Goal: Task Accomplishment & Management: Use online tool/utility

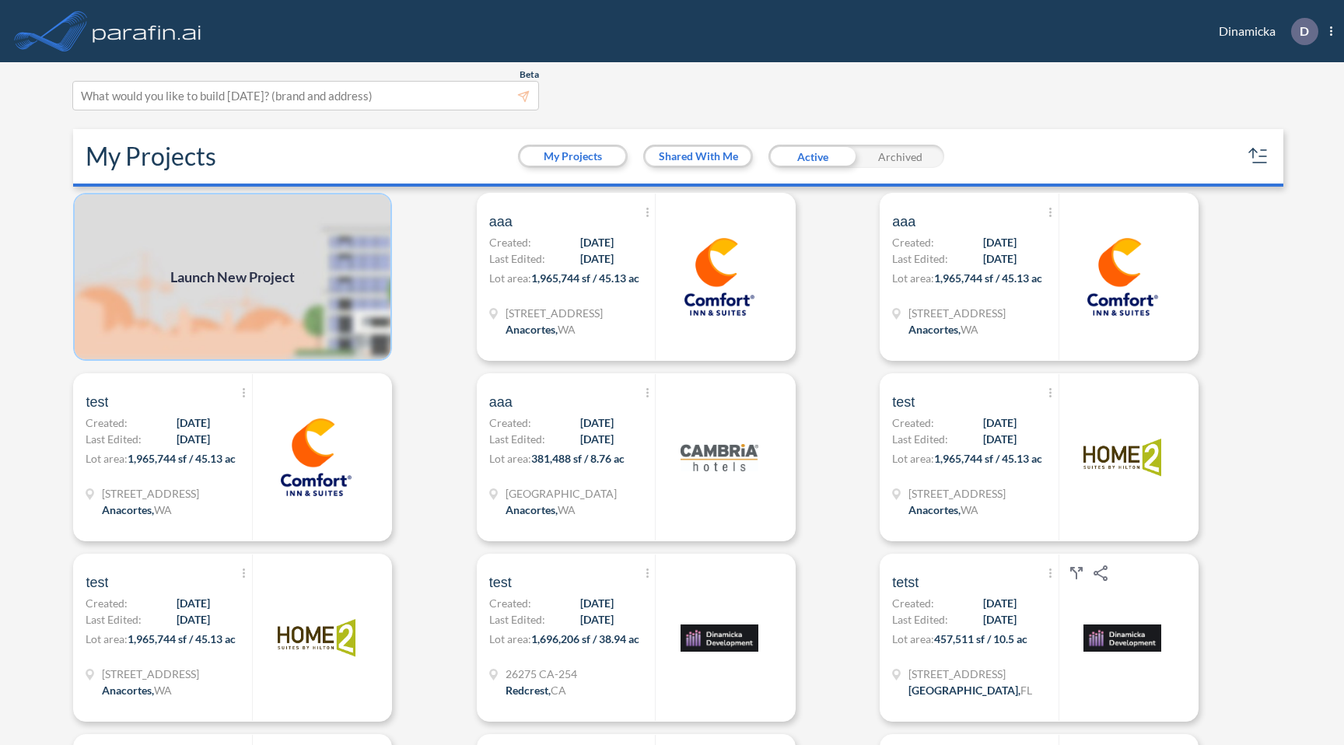
click at [299, 261] on img at bounding box center [232, 277] width 319 height 168
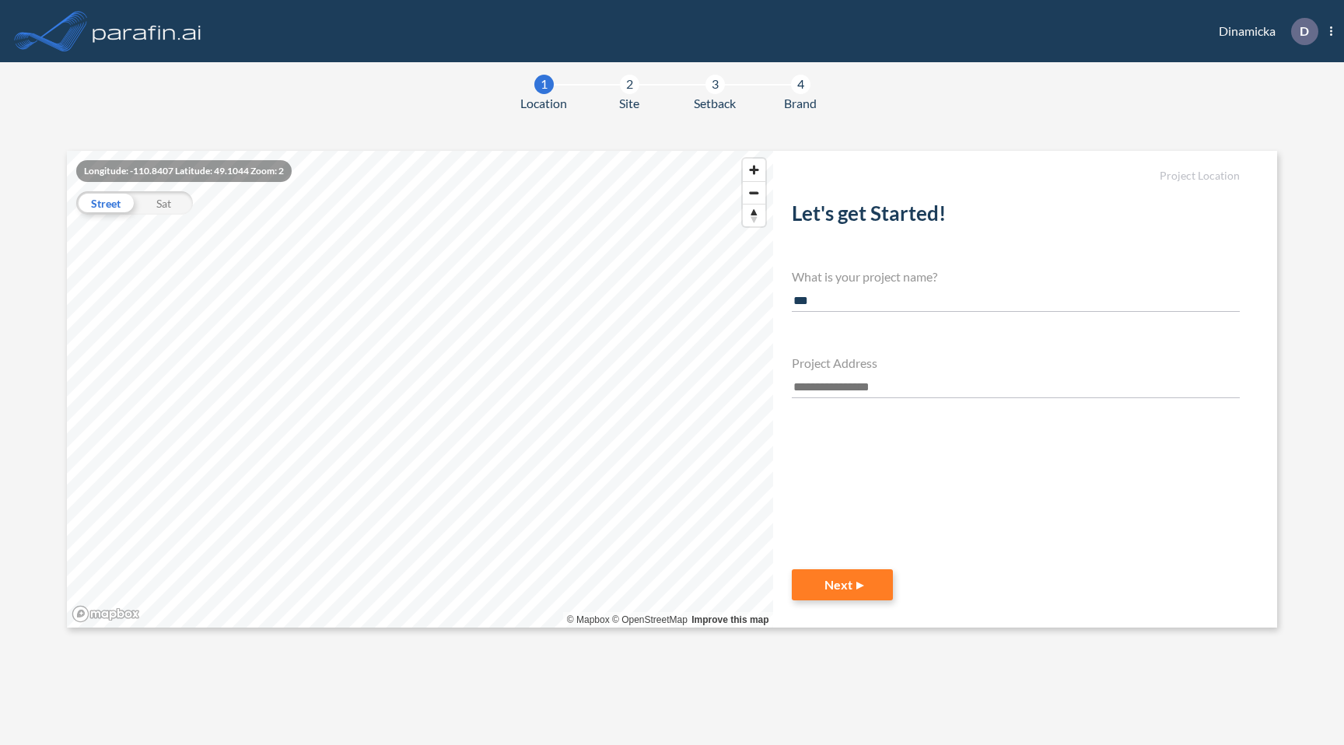
type input "***"
click at [814, 392] on input "text" at bounding box center [1016, 387] width 448 height 21
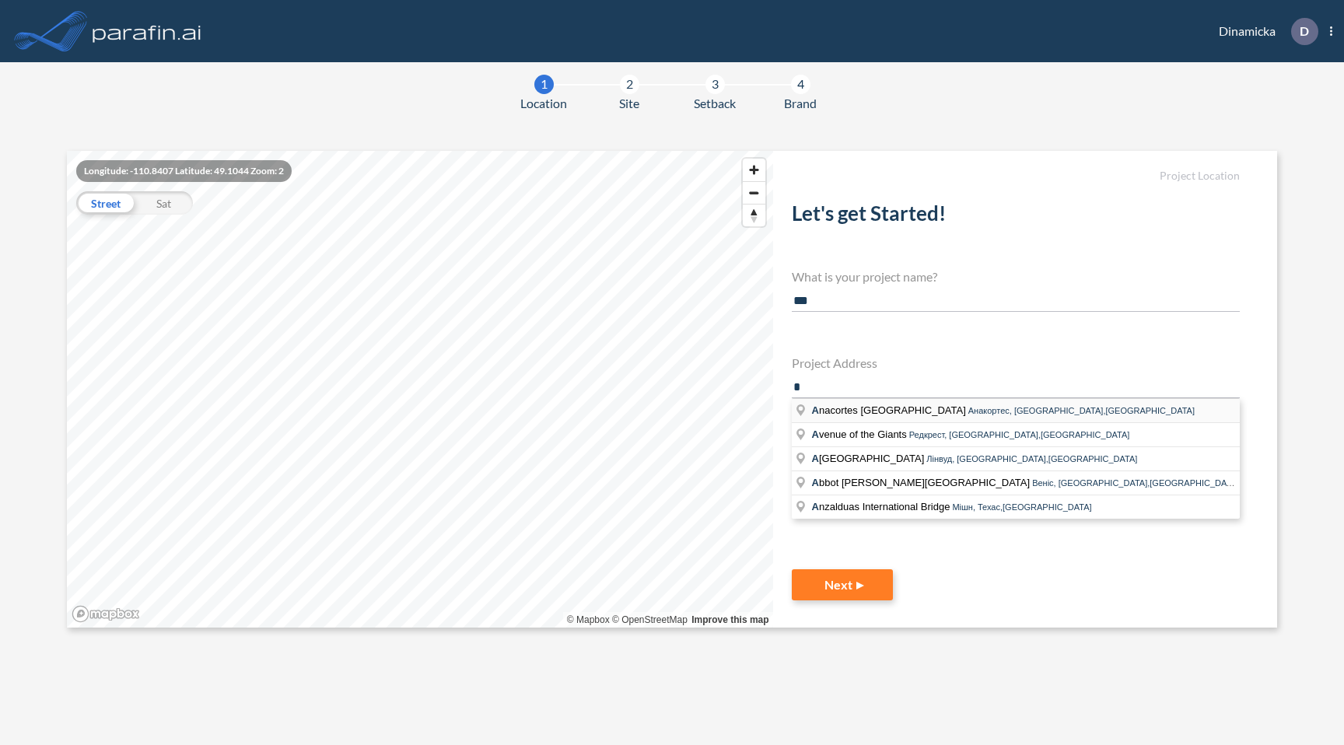
click at [831, 405] on span "A nacortes Ferry Terminal" at bounding box center [890, 410] width 156 height 12
type input "**********"
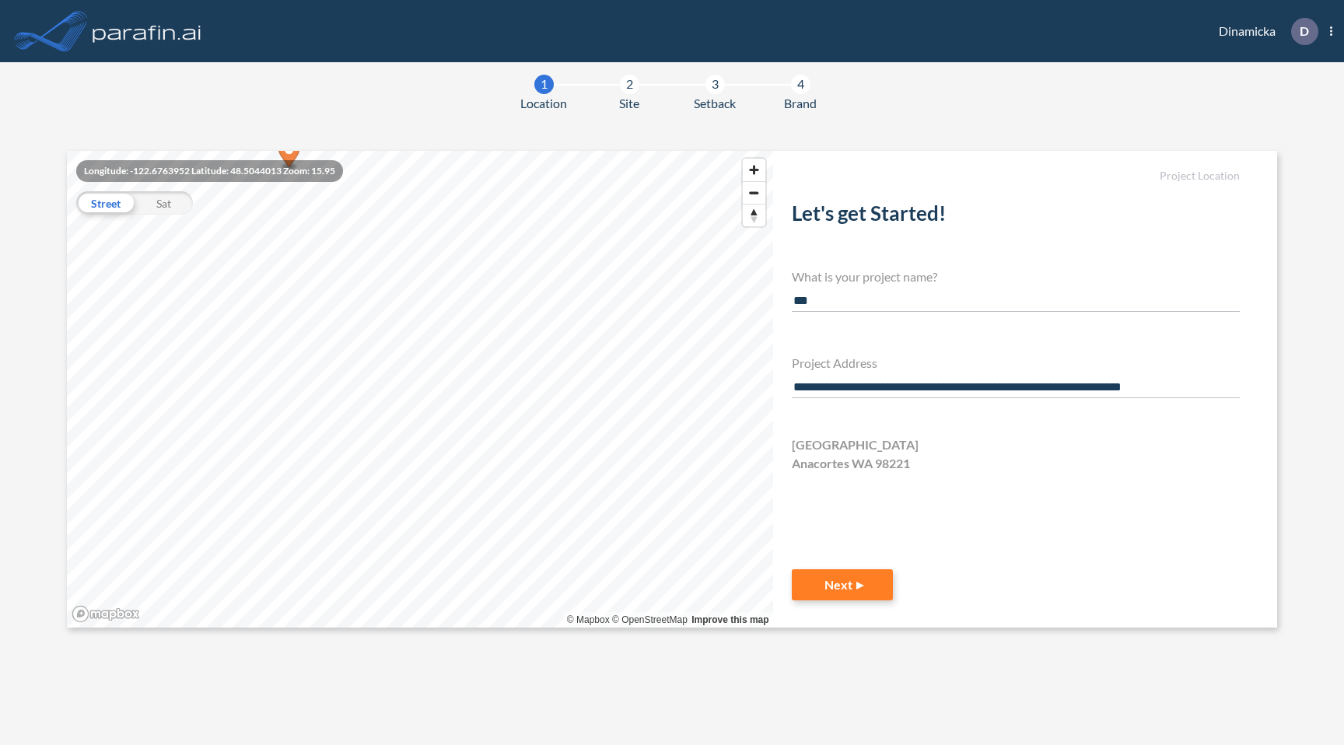
click at [338, 171] on div "Longitude: -122.6763952 Latitude: 48.5044013 Zoom: 15.95 Street Sat © Mapbox © …" at bounding box center [419, 389] width 705 height 477
click at [838, 597] on button "Next" at bounding box center [842, 584] width 101 height 31
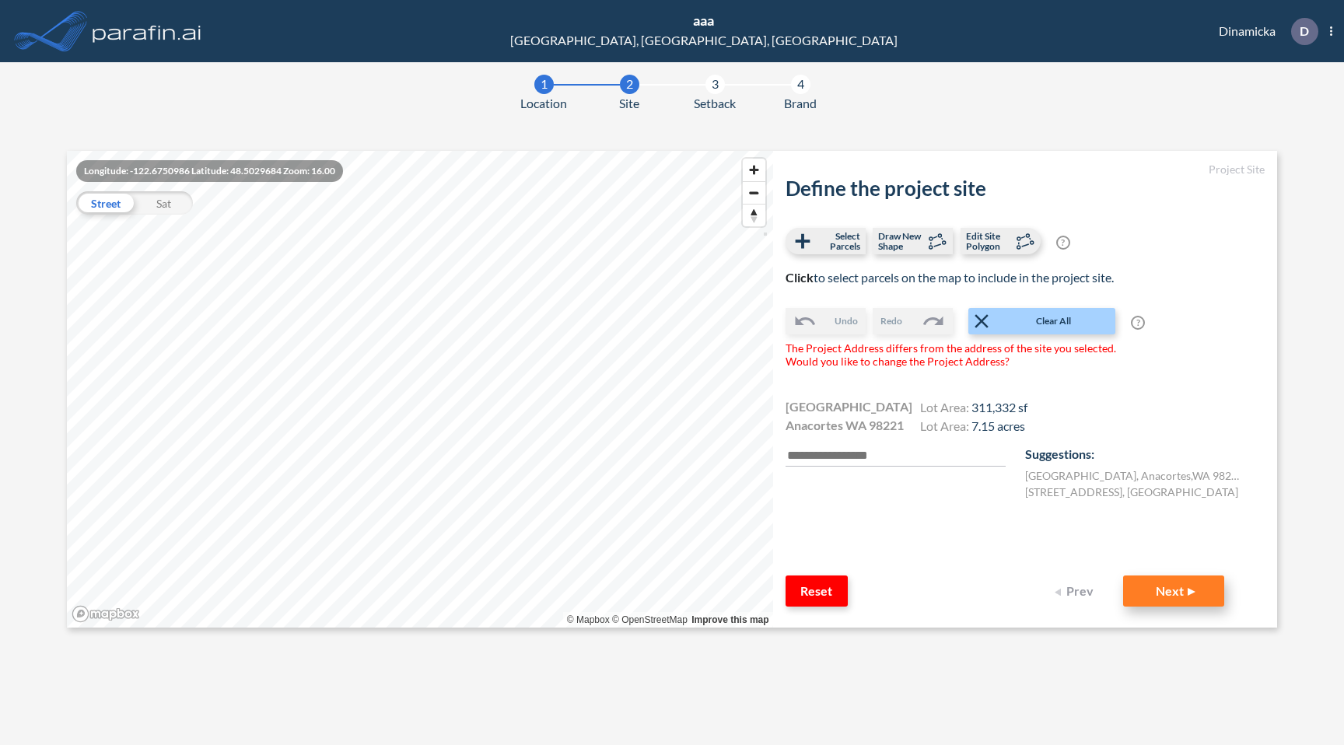
click at [1175, 585] on button "Next" at bounding box center [1173, 590] width 101 height 31
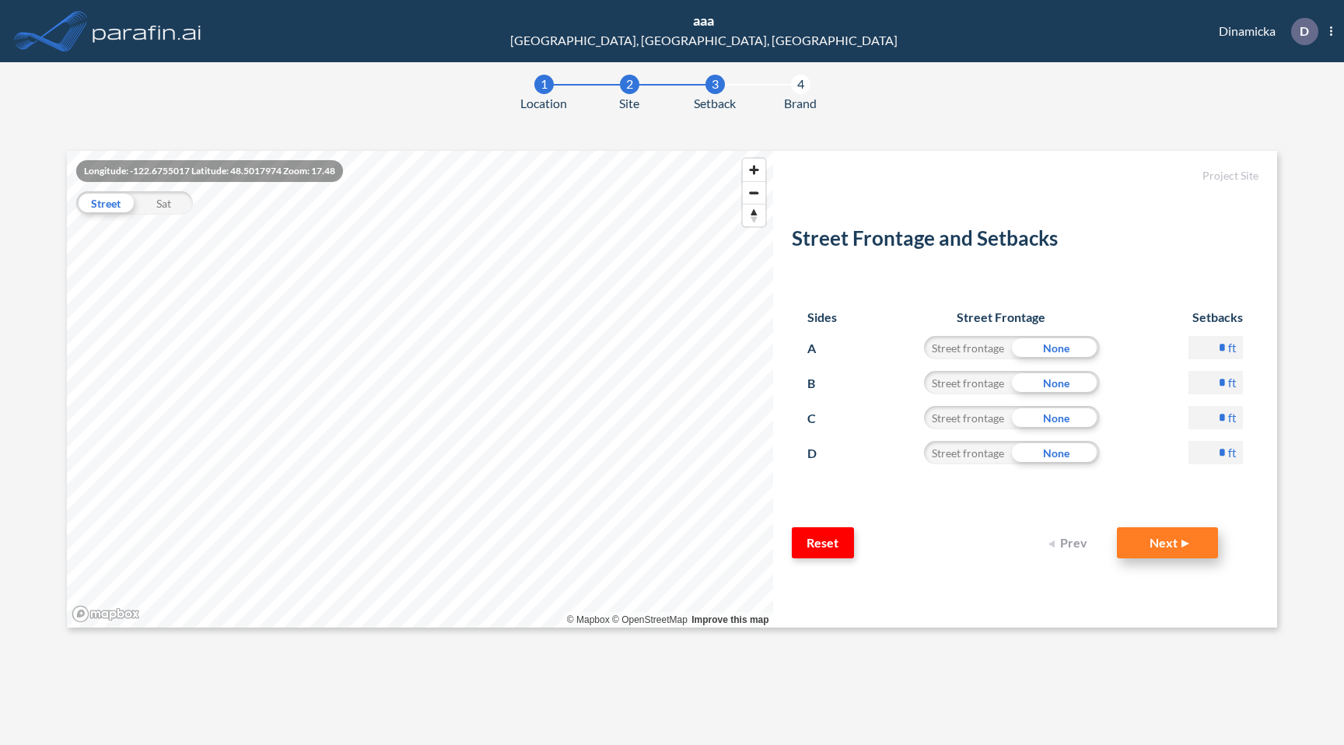
click at [1177, 553] on button "Next" at bounding box center [1167, 542] width 101 height 31
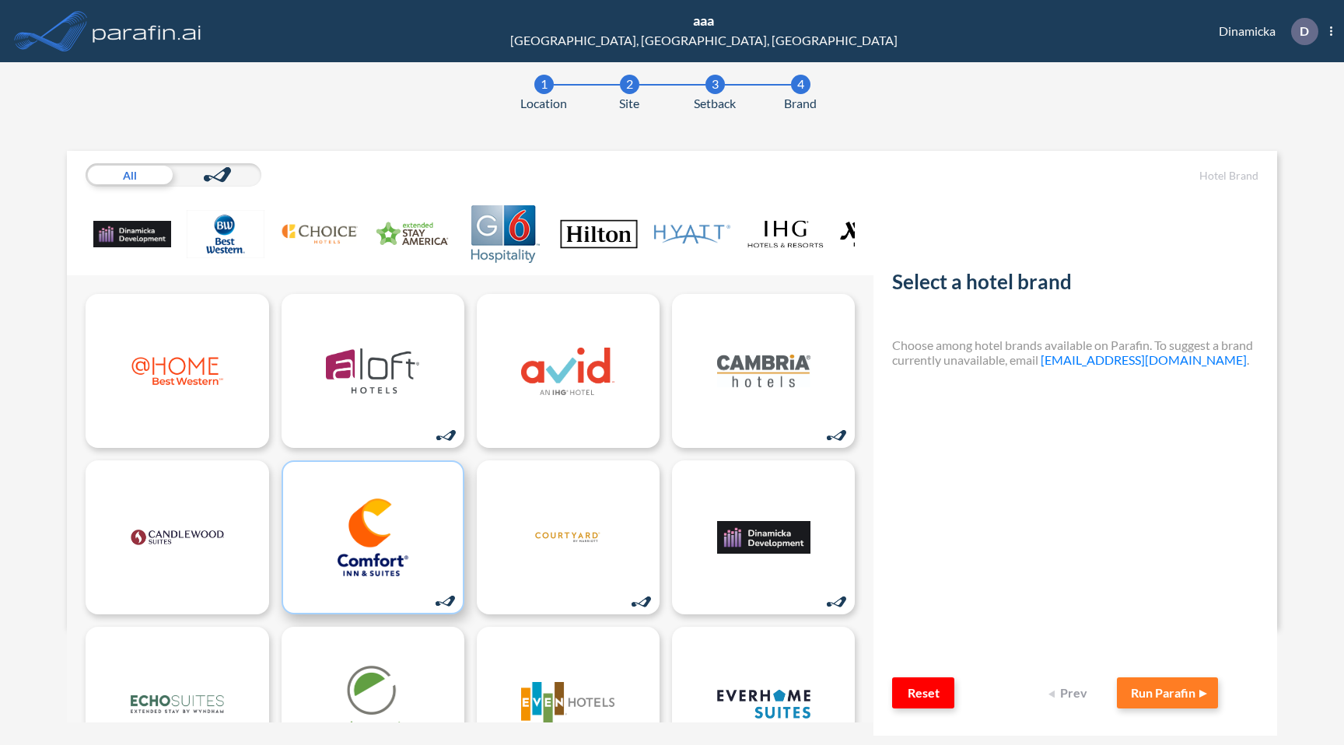
click at [379, 547] on img at bounding box center [372, 537] width 93 height 78
click at [1164, 693] on button "Run Parafin" at bounding box center [1167, 692] width 101 height 31
